Goal: Task Accomplishment & Management: Manage account settings

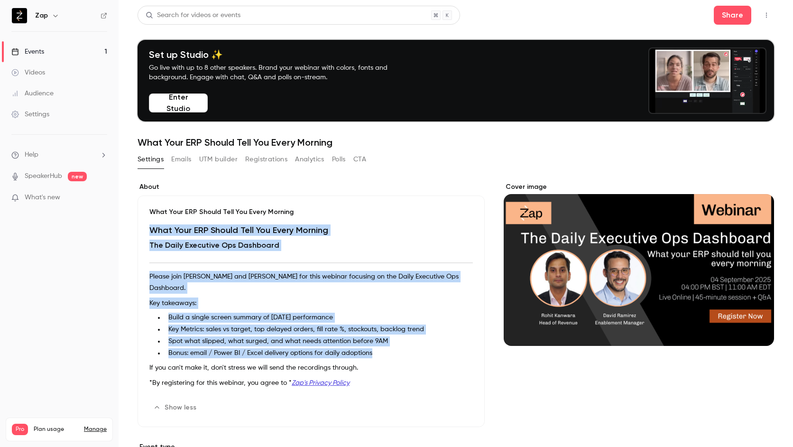
drag, startPoint x: 126, startPoint y: 228, endPoint x: 380, endPoint y: 353, distance: 282.7
click at [380, 353] on main "Search for videos or events Share Set up Studio ✨ Go live with up to 8 other sp…" at bounding box center [456, 223] width 674 height 447
copy div "What Your ERP Should Tell You Every Morning The Daily Executive Ops Dashboard P…"
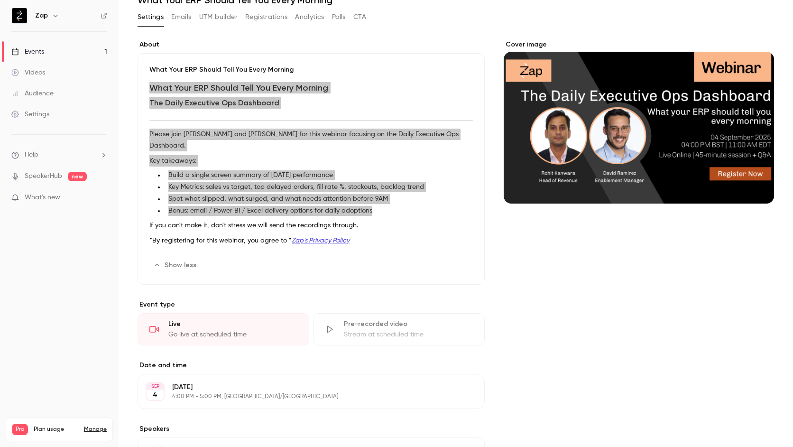
scroll to position [47, 0]
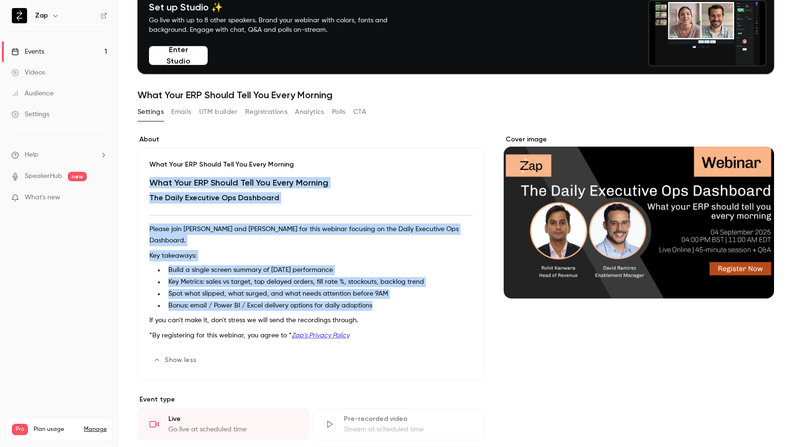
click at [224, 110] on button "UTM builder" at bounding box center [218, 111] width 38 height 15
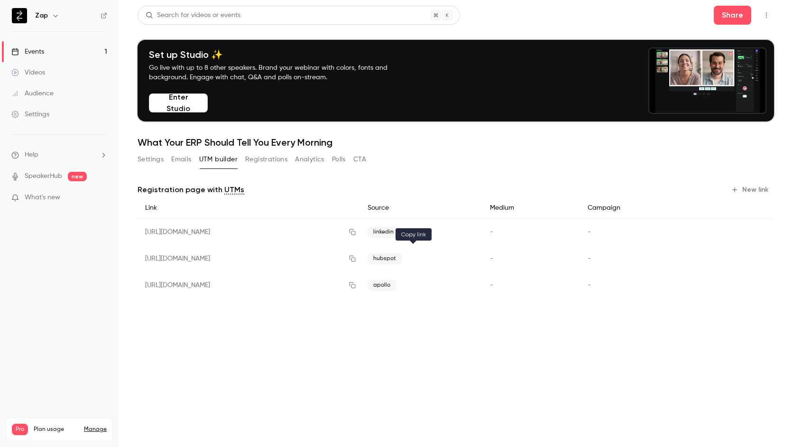
click at [356, 258] on icon "button" at bounding box center [353, 258] width 8 height 7
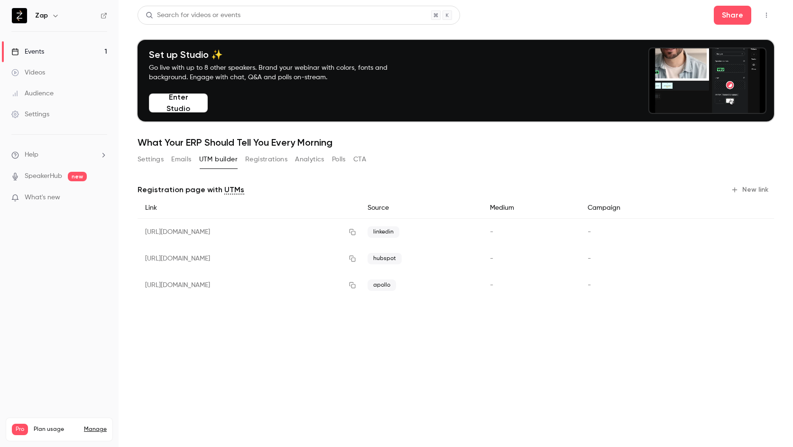
click at [154, 158] on button "Settings" at bounding box center [151, 159] width 26 height 15
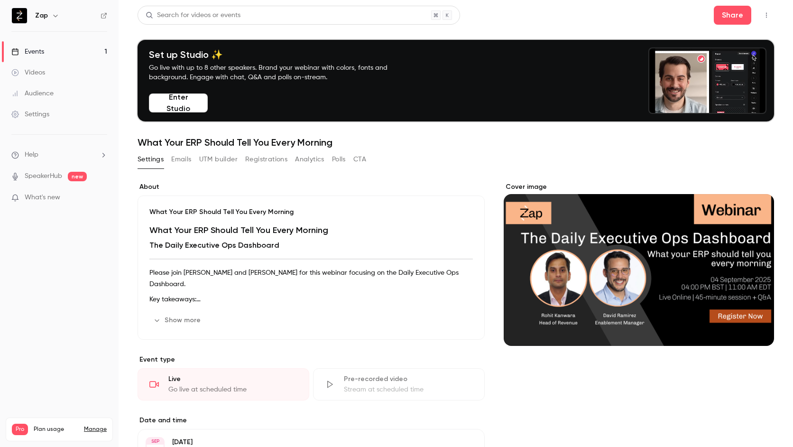
click at [763, 12] on icon "button" at bounding box center [767, 15] width 8 height 7
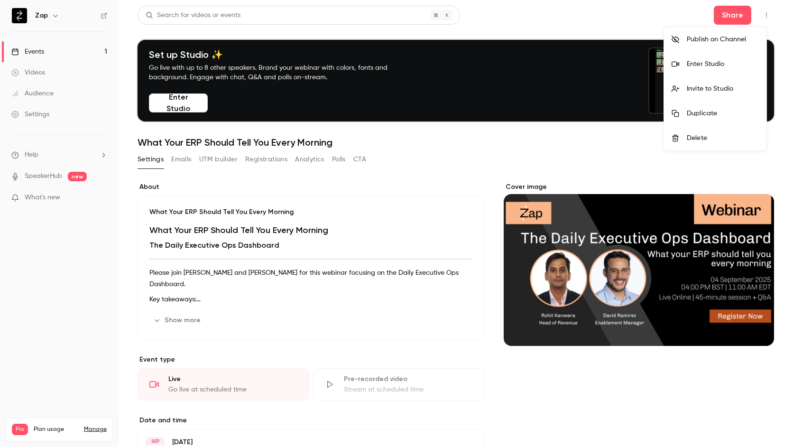
click at [760, 12] on div at bounding box center [396, 223] width 793 height 447
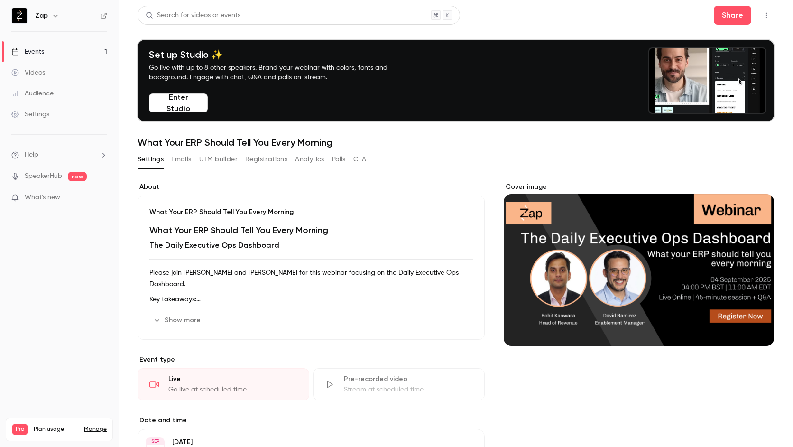
click at [41, 17] on h6 "Zap" at bounding box center [41, 15] width 13 height 9
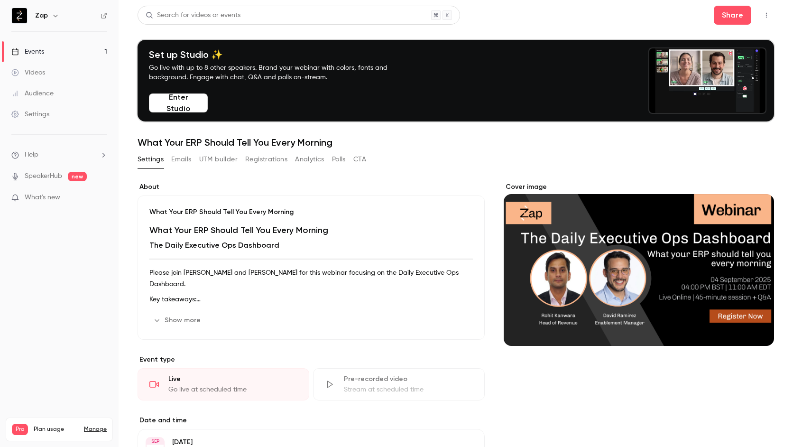
click at [23, 15] on img at bounding box center [19, 15] width 15 height 15
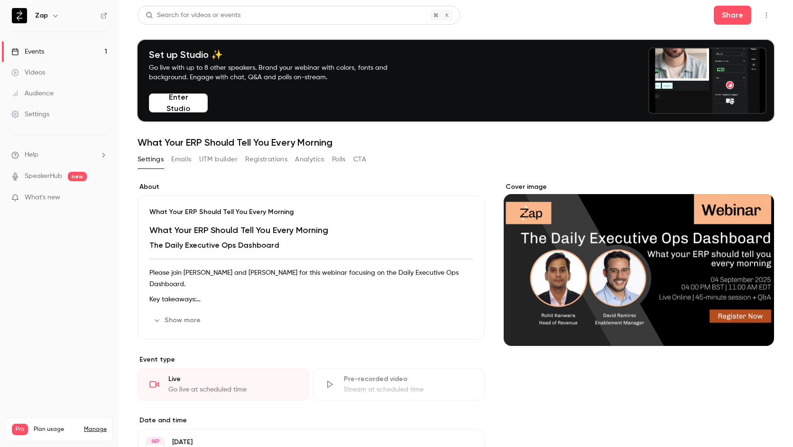
click at [47, 52] on link "Events 1" at bounding box center [59, 51] width 119 height 21
